Goal: Task Accomplishment & Management: Manage account settings

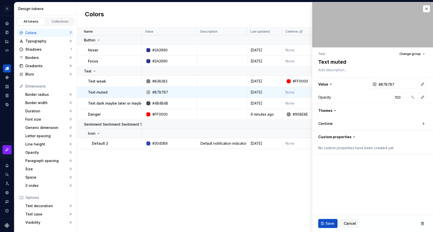
drag, startPoint x: 0, startPoint y: 0, endPoint x: 328, endPoint y: 84, distance: 338.5
click at [328, 84] on icon at bounding box center [330, 84] width 5 height 5
click at [330, 83] on icon at bounding box center [330, 84] width 5 height 5
click at [333, 83] on button "button" at bounding box center [372, 84] width 121 height 13
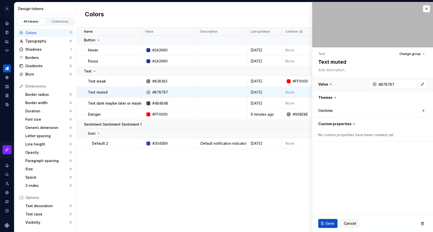
click at [332, 83] on button "button" at bounding box center [372, 84] width 121 height 13
click at [332, 83] on icon at bounding box center [330, 84] width 5 height 5
click at [329, 84] on icon at bounding box center [330, 84] width 5 height 5
click at [330, 84] on icon at bounding box center [330, 84] width 5 height 5
click at [339, 84] on button "button" at bounding box center [372, 84] width 121 height 13
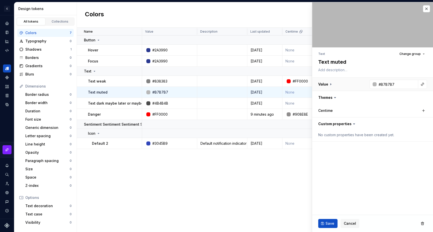
click at [339, 84] on button "button" at bounding box center [372, 84] width 121 height 13
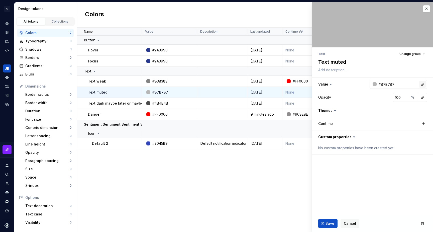
click at [422, 85] on button "button" at bounding box center [422, 84] width 7 height 7
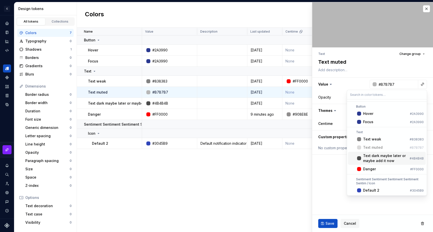
click at [374, 156] on div "Text dark maybe later or maybe add it now" at bounding box center [385, 158] width 45 height 10
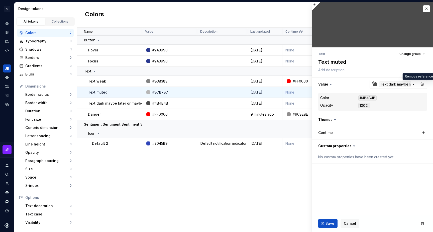
click at [377, 179] on fieldset "Text Change group Text muted Value Text dark maybe later or maybe add it now Co…" at bounding box center [372, 116] width 121 height 229
click at [414, 83] on icon "button" at bounding box center [413, 84] width 5 height 5
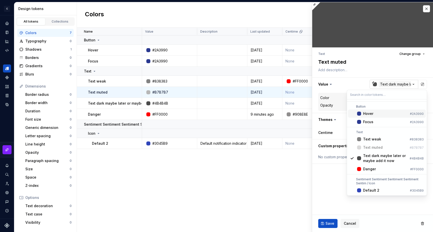
click at [414, 83] on html "C My Design System S Design system data Design tokens All tokens Collections Co…" at bounding box center [216, 116] width 433 height 232
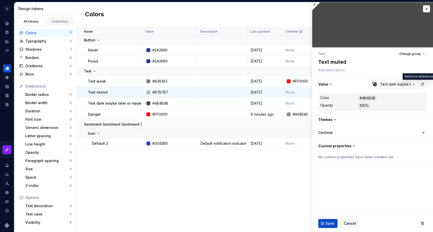
click at [414, 83] on icon "button" at bounding box center [413, 84] width 5 height 5
click at [414, 83] on html "C My Design System S Design system data Design tokens All tokens Collections Co…" at bounding box center [216, 116] width 433 height 232
click at [376, 181] on fieldset "Text Change group Text muted Value Text dark maybe later or maybe add it now Co…" at bounding box center [372, 116] width 121 height 229
click at [411, 84] on icon "button" at bounding box center [413, 84] width 5 height 5
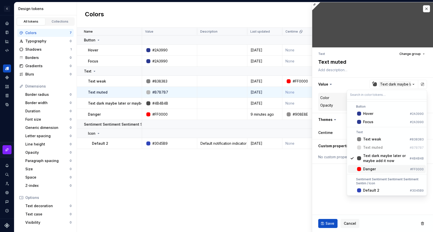
click at [366, 168] on div "Danger" at bounding box center [369, 168] width 13 height 5
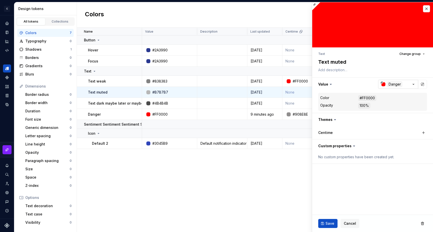
click at [414, 84] on icon "button" at bounding box center [413, 84] width 5 height 5
click at [414, 84] on html "C My Design System S Design system data Design tokens All tokens Collections Co…" at bounding box center [216, 116] width 433 height 232
click at [405, 83] on button "Danger" at bounding box center [398, 84] width 40 height 9
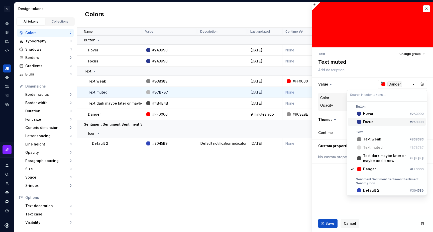
click at [368, 123] on div "Focus" at bounding box center [368, 121] width 10 height 5
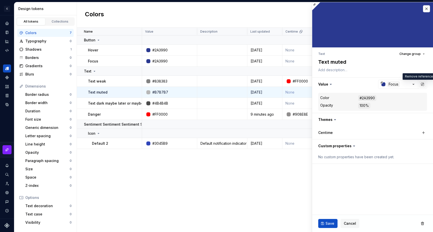
click at [422, 81] on button "button" at bounding box center [422, 84] width 7 height 7
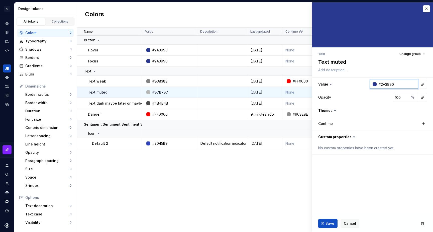
click at [397, 84] on input "#2A3990" at bounding box center [397, 84] width 42 height 9
click at [374, 84] on div at bounding box center [374, 84] width 4 height 4
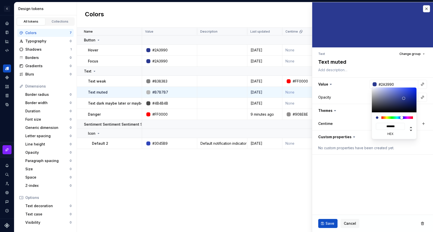
click at [362, 87] on html "C My Design System S Design system data Design tokens All tokens Collections Co…" at bounding box center [216, 116] width 433 height 232
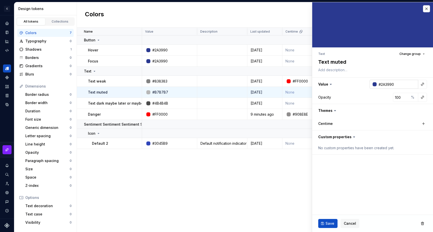
click at [375, 84] on div at bounding box center [374, 84] width 4 height 4
click at [374, 84] on html "C My Design System S Design system data Design tokens All tokens Collections Co…" at bounding box center [216, 116] width 433 height 232
click at [390, 84] on input "#2A3990" at bounding box center [397, 84] width 42 height 9
click at [371, 84] on div at bounding box center [372, 84] width 7 height 9
click at [404, 83] on input "#2A3990" at bounding box center [397, 84] width 42 height 9
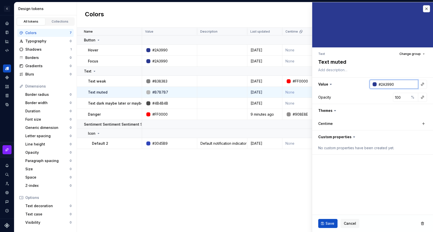
click at [377, 83] on input "#2A3990" at bounding box center [397, 84] width 42 height 9
click at [374, 83] on div at bounding box center [374, 84] width 4 height 4
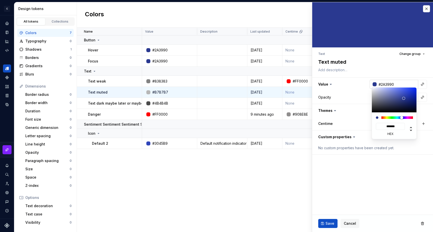
click at [374, 83] on html "C My Design System S Design system data Design tokens All tokens Collections Co…" at bounding box center [216, 116] width 433 height 232
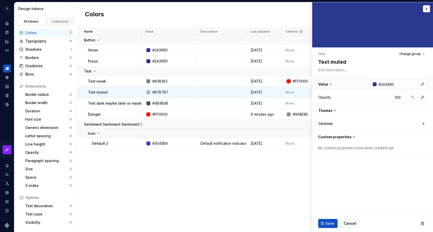
click at [367, 83] on button "button" at bounding box center [372, 84] width 121 height 13
click at [371, 83] on div at bounding box center [373, 84] width 5 height 4
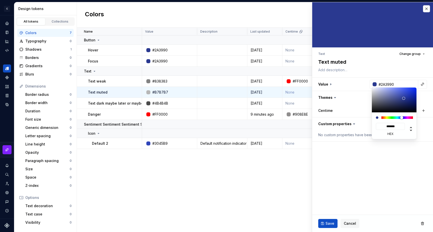
click at [371, 81] on html "C My Design System S Design system data Design tokens All tokens Collections Co…" at bounding box center [216, 116] width 433 height 232
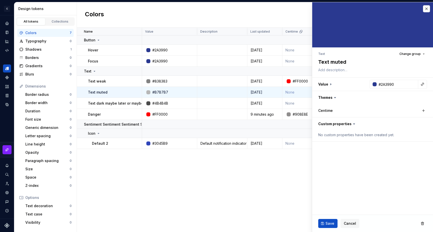
click at [371, 81] on div at bounding box center [372, 84] width 7 height 9
click at [374, 81] on div at bounding box center [372, 84] width 7 height 9
click at [374, 87] on div at bounding box center [372, 84] width 7 height 9
click at [373, 86] on div at bounding box center [372, 84] width 7 height 9
click at [372, 86] on div at bounding box center [374, 84] width 4 height 4
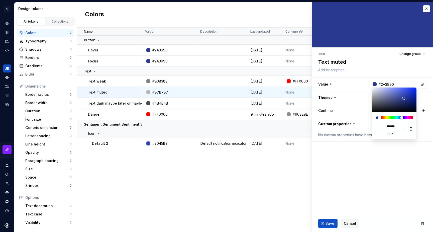
click at [371, 85] on html "C My Design System S Design system data Design tokens All tokens Collections Co…" at bounding box center [216, 116] width 433 height 232
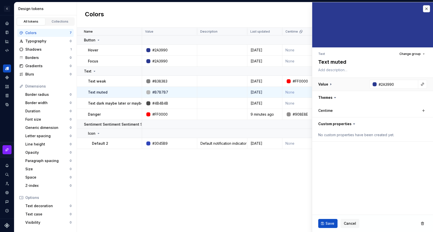
click at [364, 84] on button "button" at bounding box center [372, 84] width 121 height 13
click at [361, 84] on button "button" at bounding box center [372, 84] width 121 height 13
click at [353, 82] on button "button" at bounding box center [372, 84] width 121 height 13
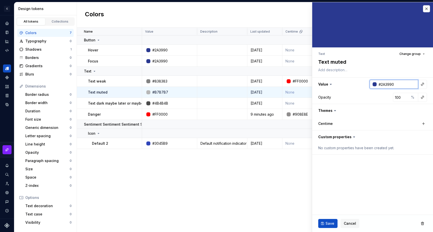
click at [387, 84] on input "#2A3990" at bounding box center [397, 84] width 42 height 9
click at [354, 86] on button "button" at bounding box center [372, 84] width 121 height 13
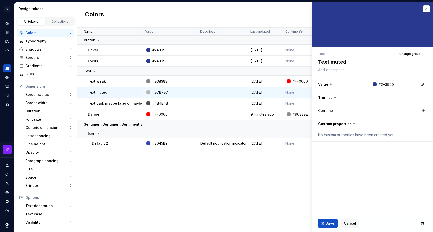
click at [381, 83] on input "#2A3990" at bounding box center [397, 84] width 42 height 9
click at [352, 85] on button "button" at bounding box center [372, 84] width 121 height 13
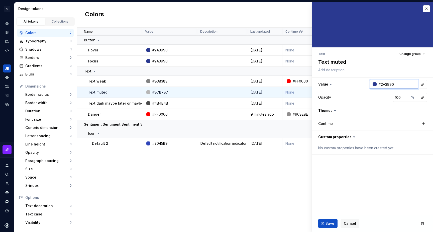
click at [385, 83] on input "#2A3990" at bounding box center [397, 84] width 42 height 9
click at [358, 162] on fieldset "Text Change group Text muted Value #2A3990 Opacity 100 % Themes Centime Custom …" at bounding box center [372, 116] width 121 height 229
click at [380, 84] on input "#2A3990" at bounding box center [397, 84] width 42 height 9
type textarea "*"
